Goal: Information Seeking & Learning: Check status

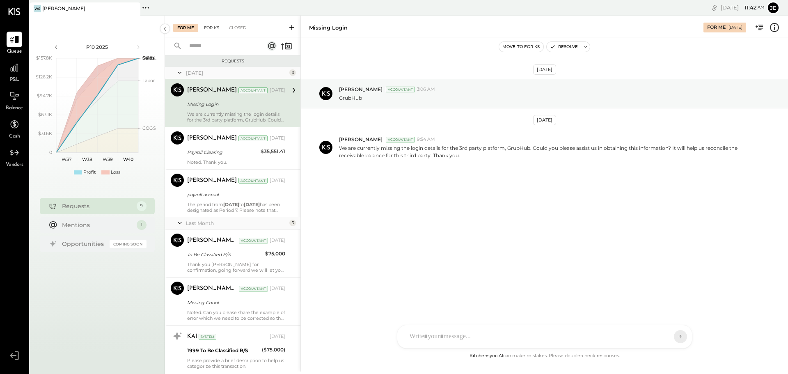
click at [212, 27] on div "For KS" at bounding box center [211, 28] width 23 height 8
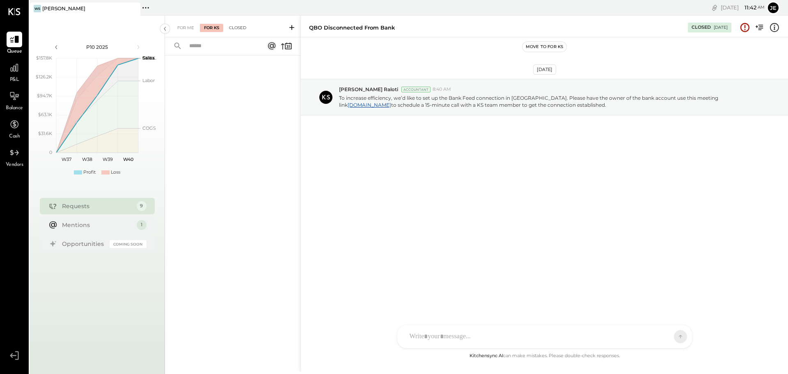
click at [234, 28] on div "Closed" at bounding box center [237, 28] width 25 height 8
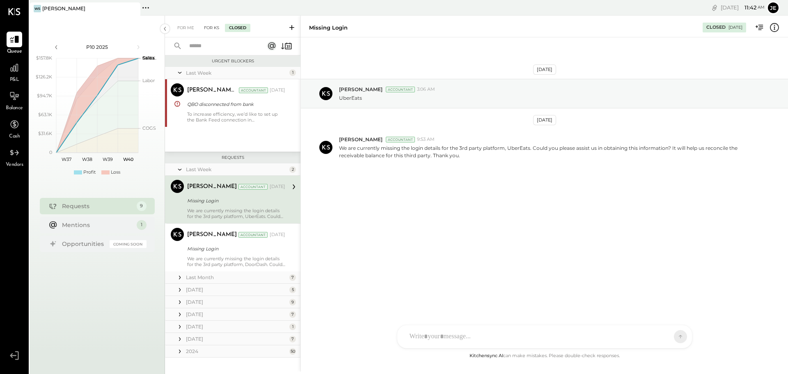
click at [215, 25] on div "For KS" at bounding box center [211, 28] width 23 height 8
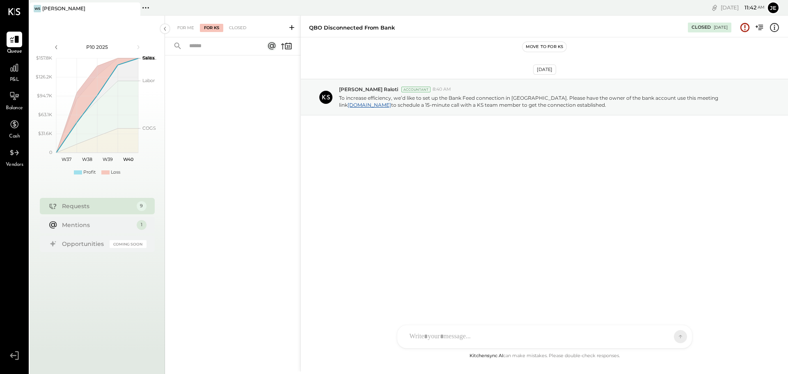
click at [172, 27] on div "For Me For KS Closed" at bounding box center [232, 27] width 135 height 22
click at [182, 27] on div "For Me" at bounding box center [185, 28] width 25 height 8
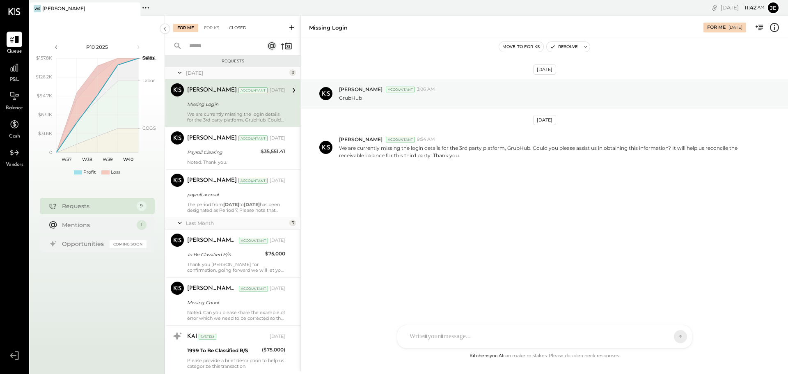
click at [236, 30] on div "Closed" at bounding box center [237, 28] width 25 height 8
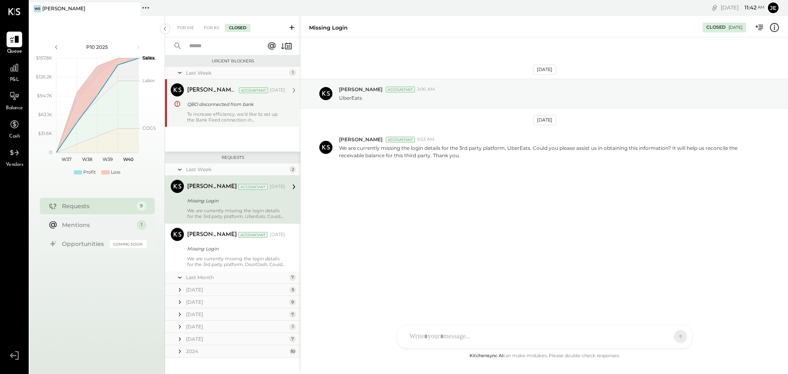
click at [201, 109] on div "[PERSON_NAME] Raloti Accountant [DATE] QBO disconnected from bank To increase e…" at bounding box center [236, 102] width 98 height 39
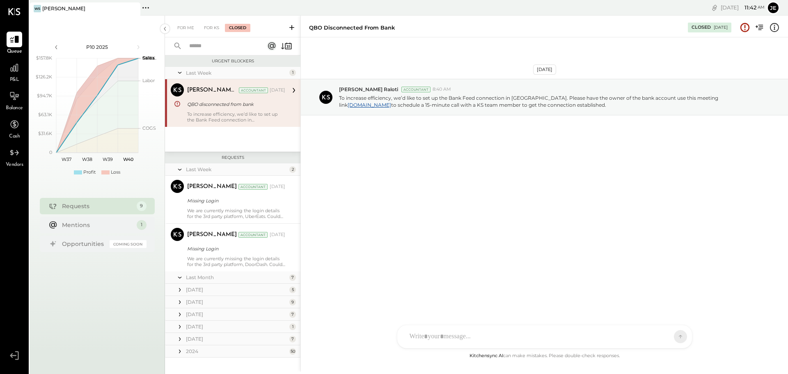
click at [291, 91] on icon at bounding box center [293, 90] width 11 height 11
click at [208, 90] on div "[PERSON_NAME] Raloti" at bounding box center [212, 90] width 50 height 8
click at [210, 26] on div "For KS" at bounding box center [211, 28] width 23 height 8
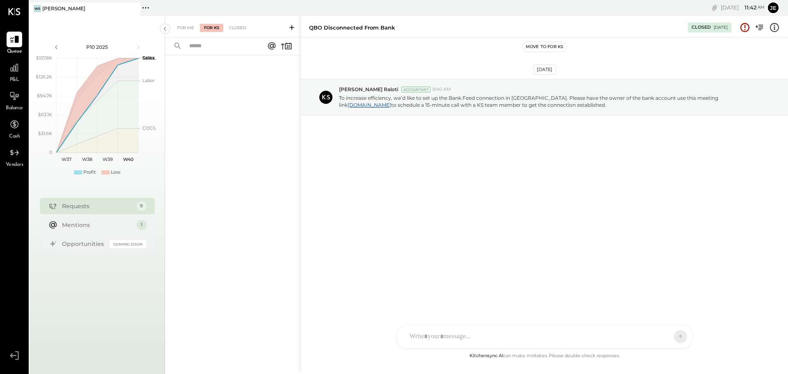
click at [223, 52] on input "text" at bounding box center [221, 46] width 74 height 14
click at [182, 26] on div "For Me" at bounding box center [185, 28] width 25 height 8
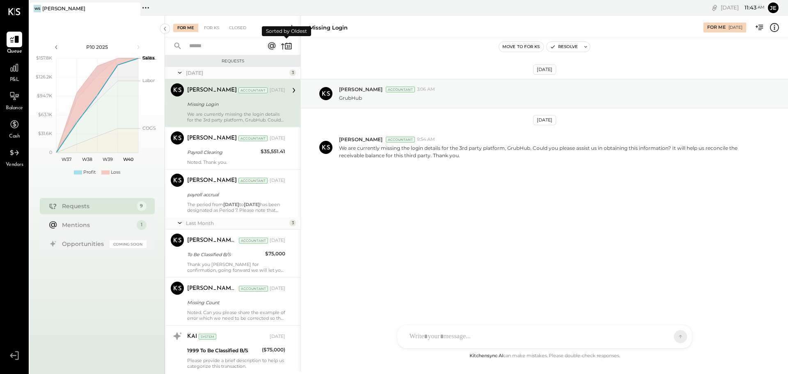
click at [282, 45] on icon at bounding box center [282, 46] width 3 height 6
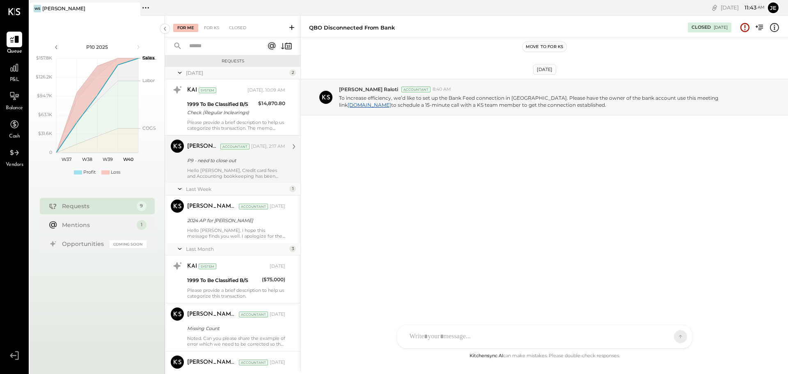
click at [254, 163] on div "P9 - need to close out" at bounding box center [235, 160] width 96 height 8
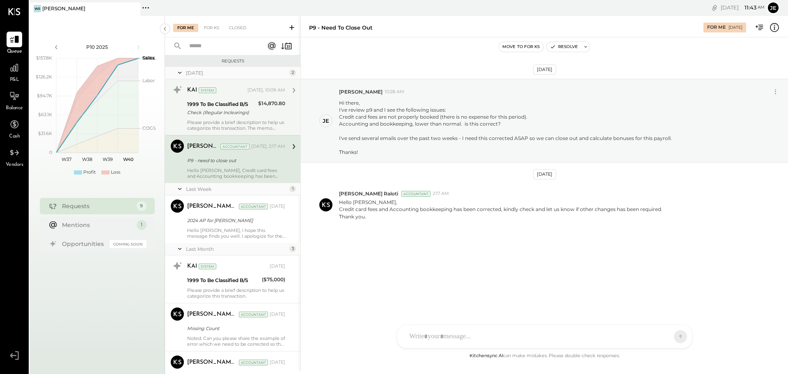
click at [229, 119] on div "Please provide a brief description to help us categorize this transaction. The …" at bounding box center [236, 124] width 98 height 11
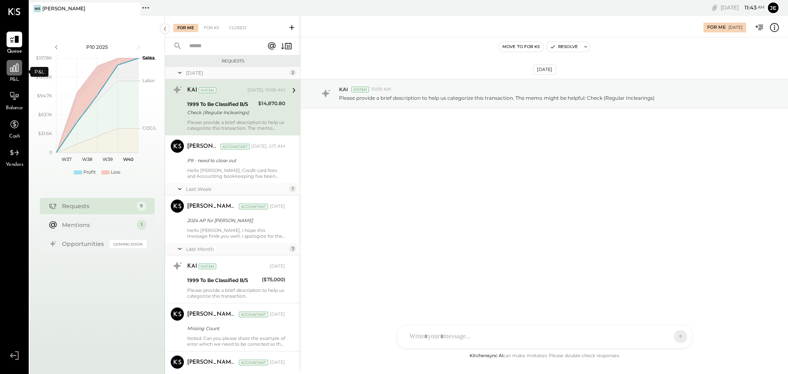
click at [15, 66] on icon at bounding box center [14, 67] width 11 height 11
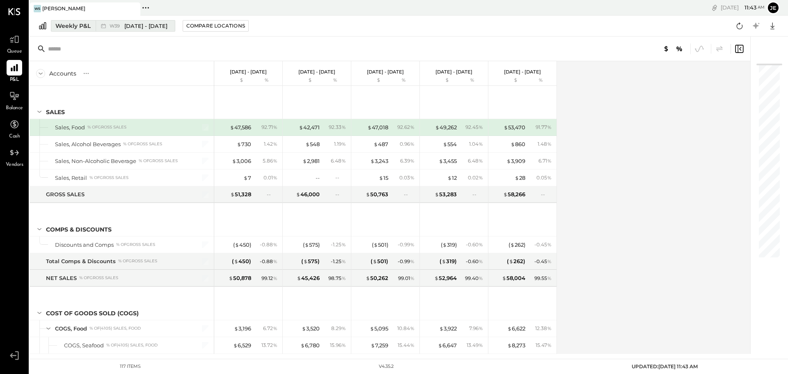
click at [76, 27] on div "Weekly P&L" at bounding box center [72, 26] width 35 height 8
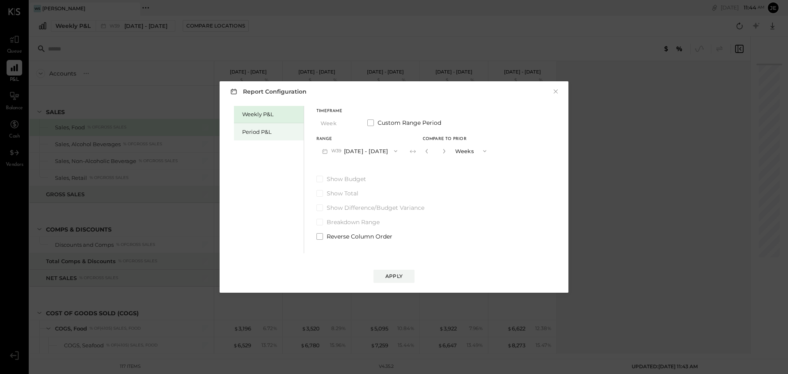
click at [268, 132] on div "Period P&L" at bounding box center [270, 132] width 57 height 8
click at [391, 149] on icon "button" at bounding box center [393, 151] width 7 height 7
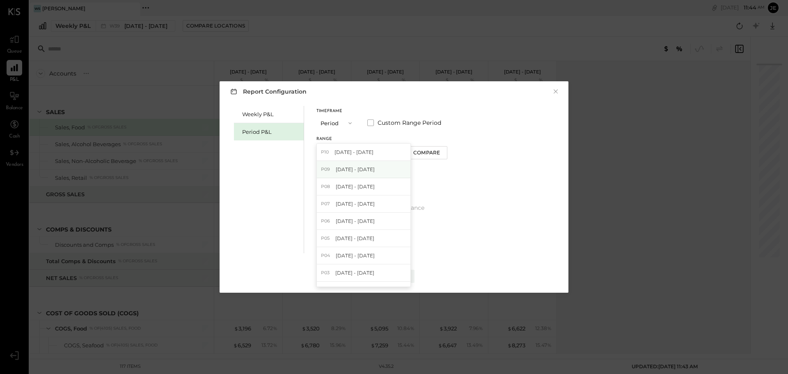
click at [367, 169] on span "[DATE] - [DATE]" at bounding box center [355, 169] width 39 height 7
click at [429, 153] on div "Compare" at bounding box center [427, 152] width 27 height 7
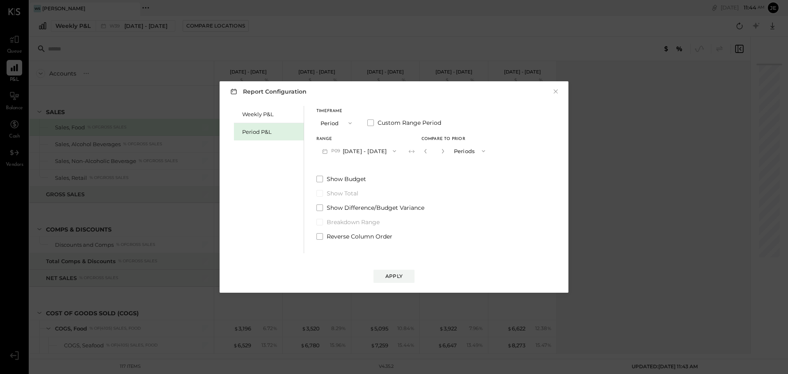
click at [441, 148] on button "button" at bounding box center [442, 150] width 7 height 9
type input "*"
click at [393, 275] on div "Apply" at bounding box center [393, 275] width 17 height 7
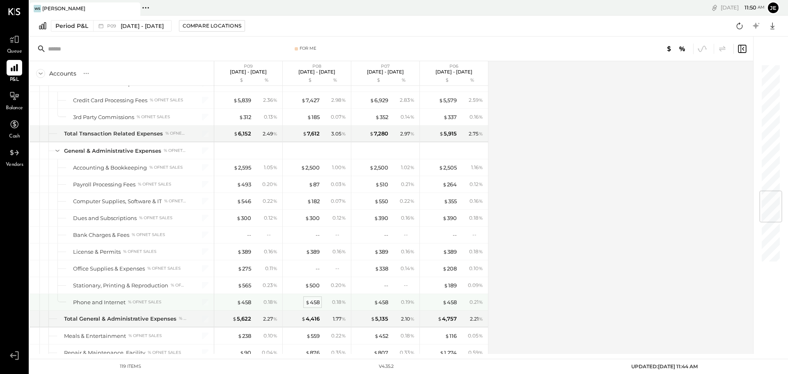
scroll to position [1067, 0]
